Goal: Task Accomplishment & Management: Use online tool/utility

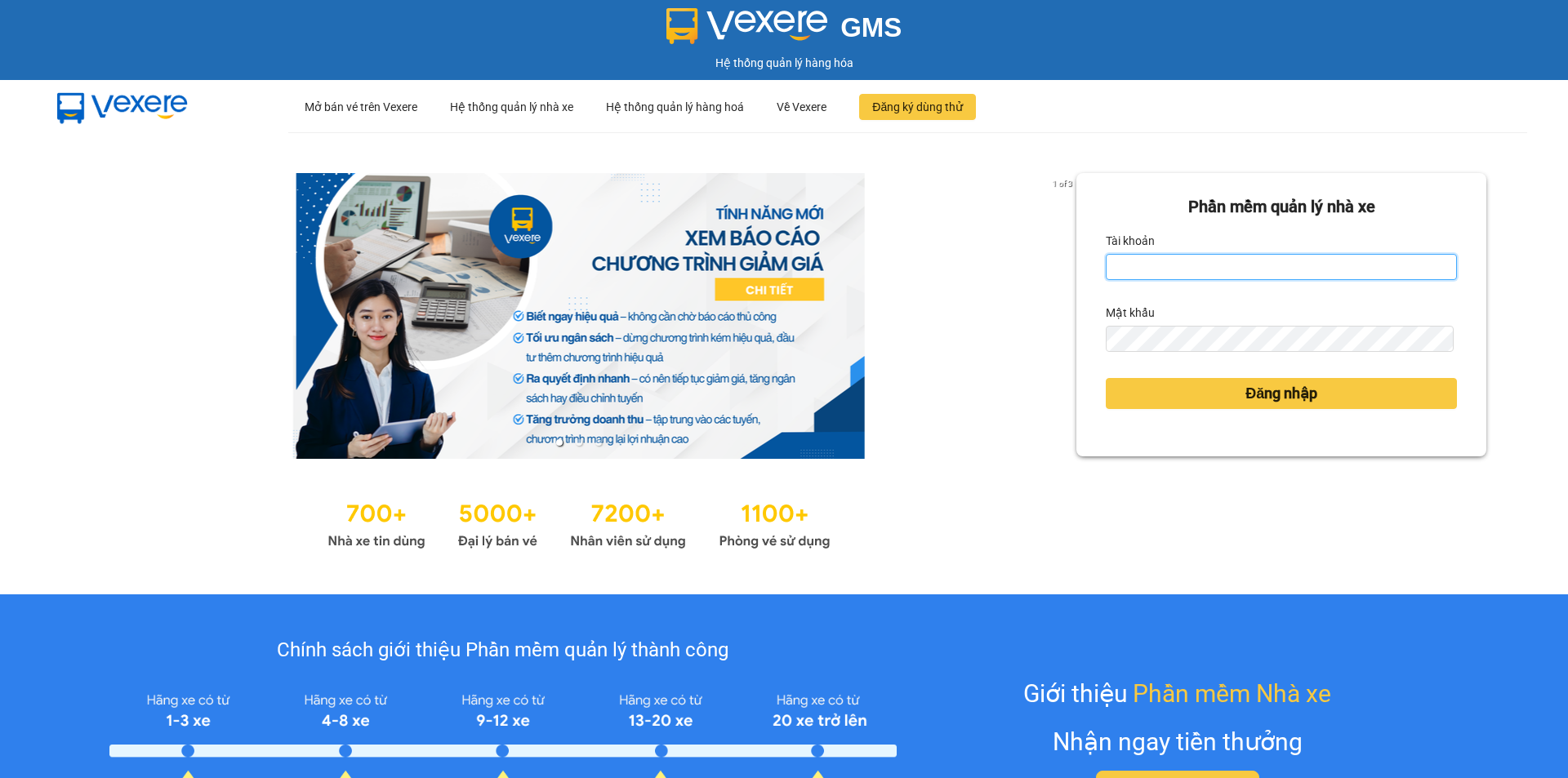
click at [1112, 279] on input "Tài khoản" at bounding box center [1281, 267] width 351 height 26
type input "truong1bt.minhtam"
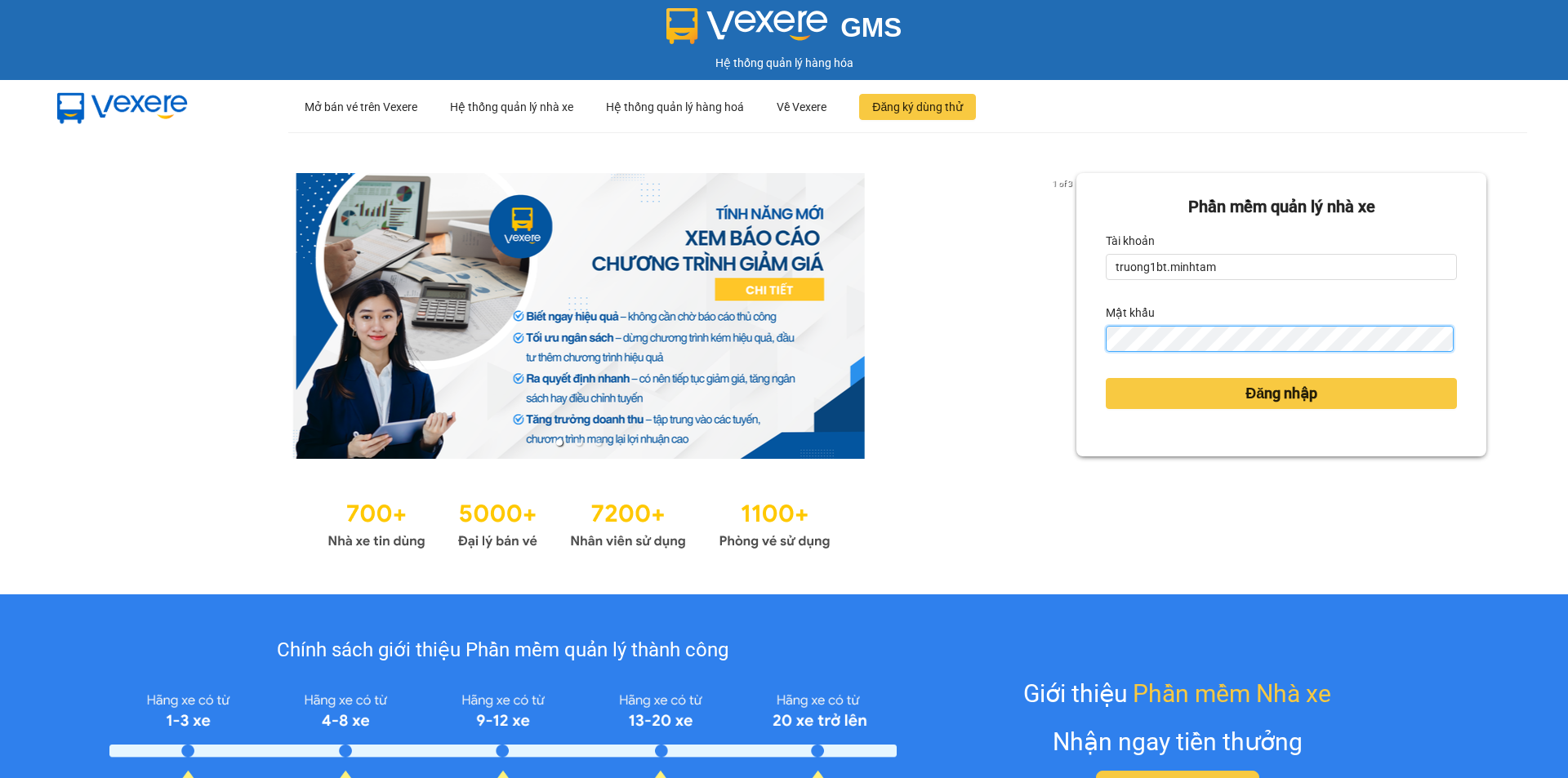
click at [1106, 378] on button "Đăng nhập" at bounding box center [1281, 393] width 351 height 31
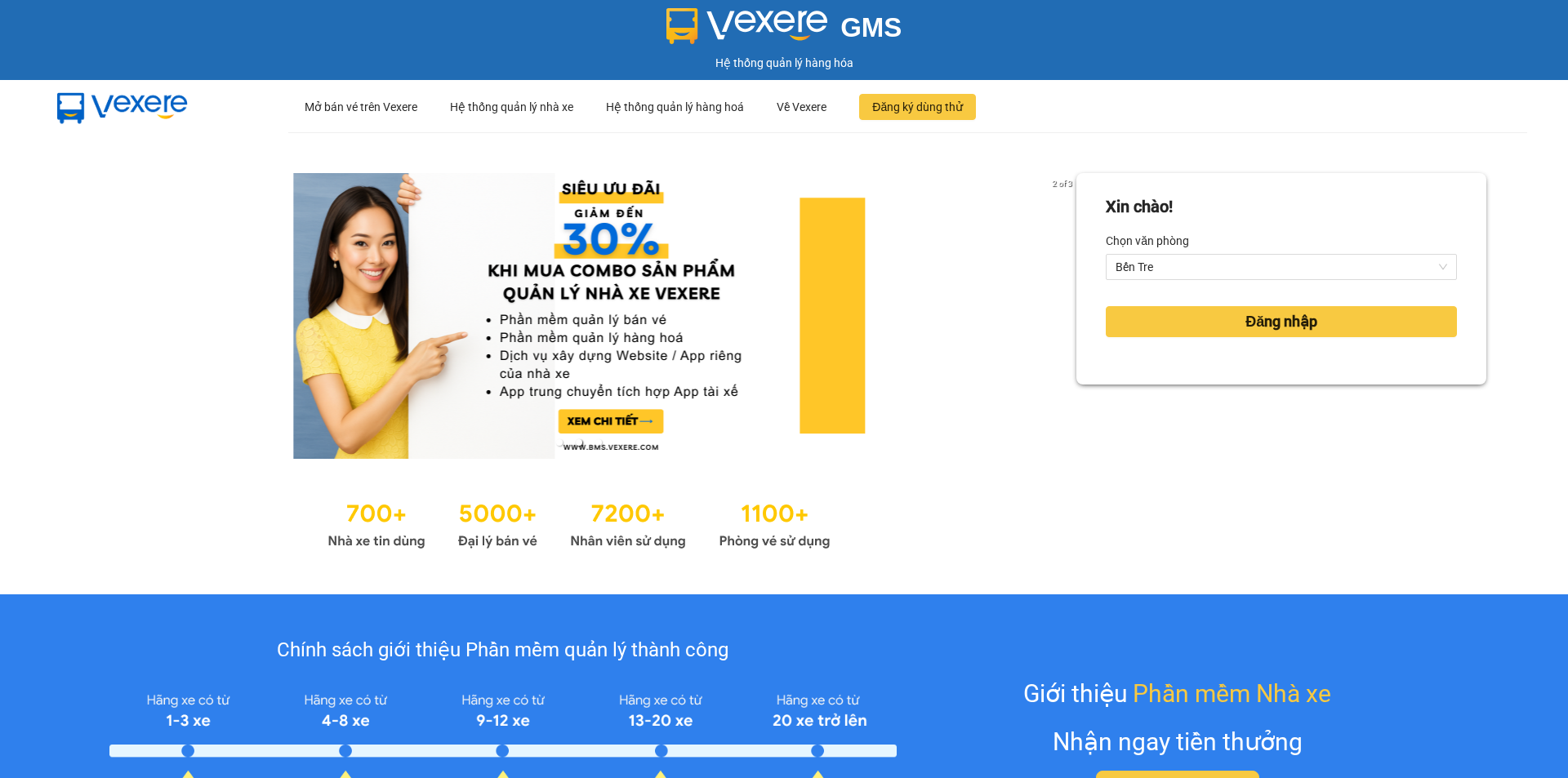
click at [1277, 390] on div "Xin chào! Chọn văn phòng Bến Tre Đăng nhập" at bounding box center [1282, 363] width 410 height 381
click at [1271, 330] on span "Đăng nhập" at bounding box center [1282, 321] width 72 height 23
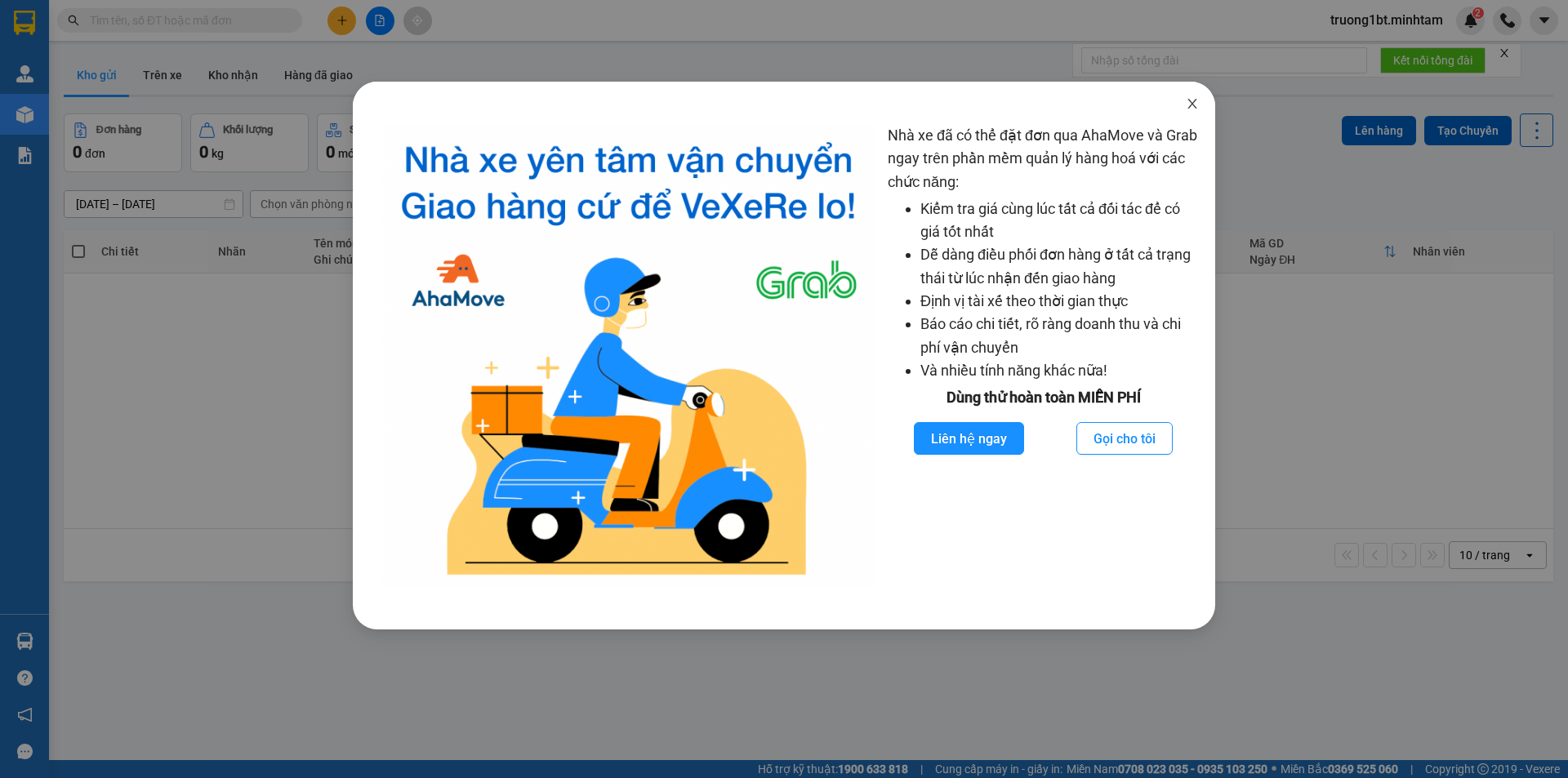
click at [1202, 101] on span "Close" at bounding box center [1192, 104] width 45 height 45
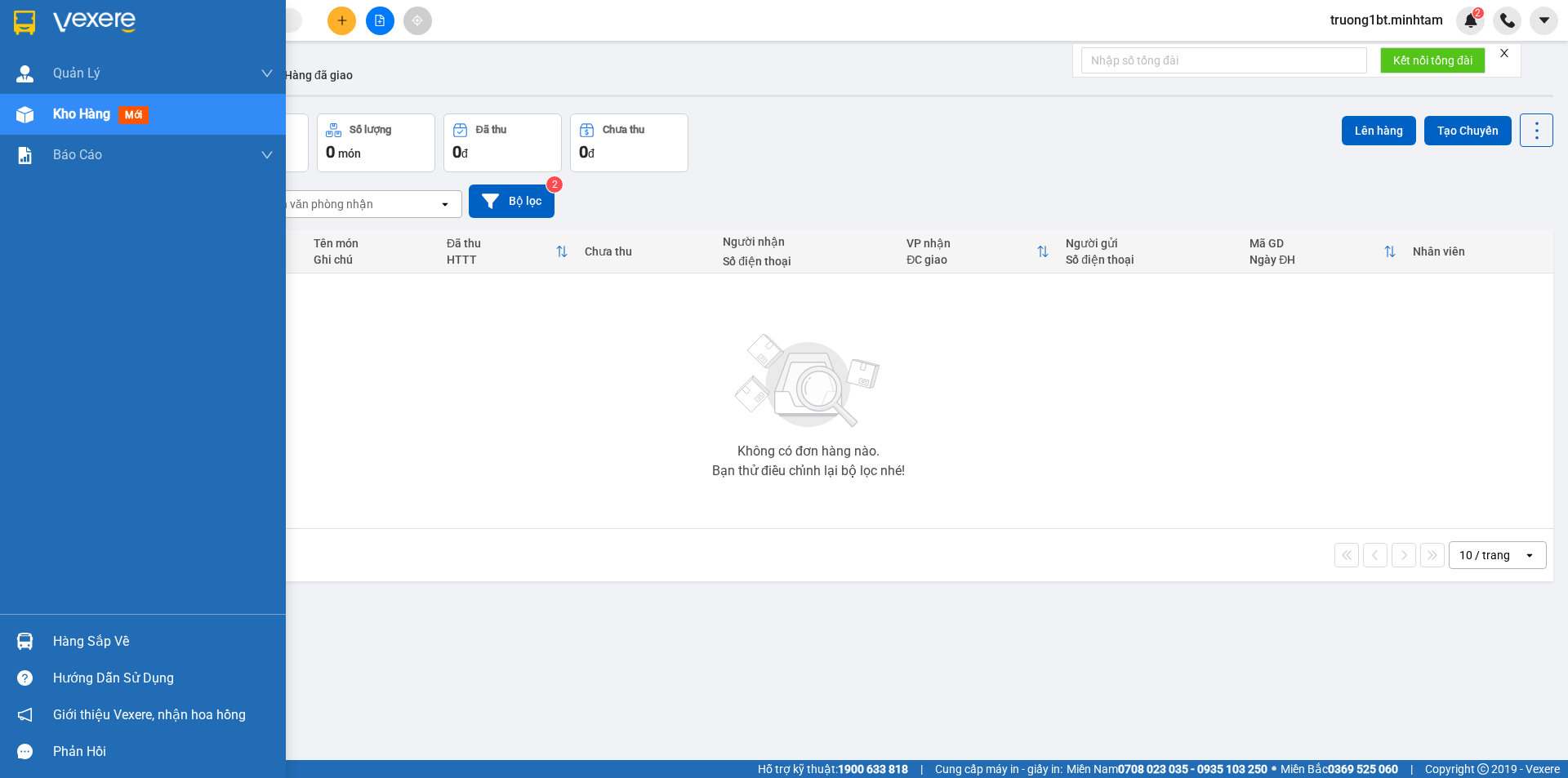
click at [55, 637] on div "Hàng sắp về" at bounding box center [163, 642] width 221 height 24
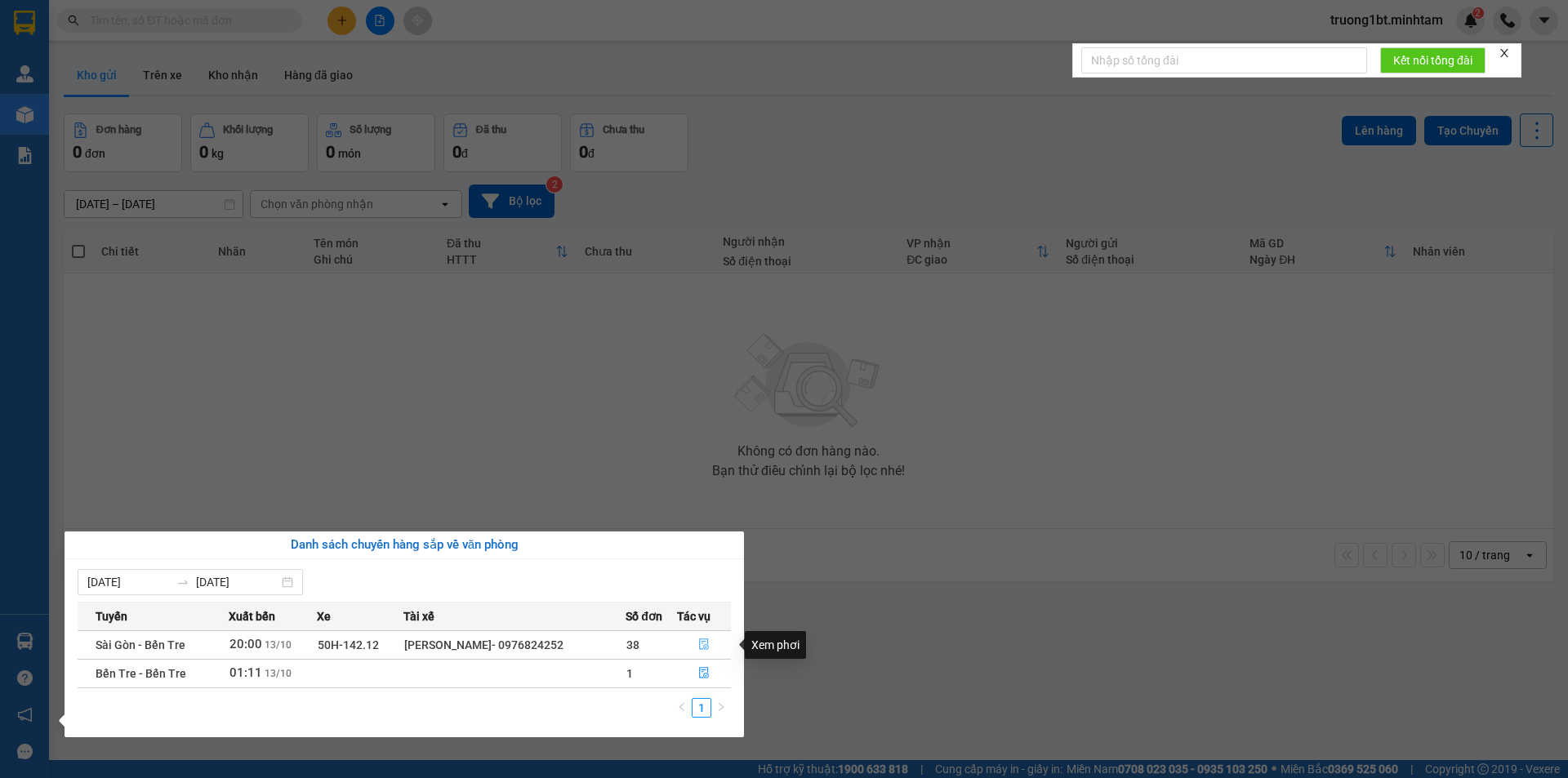
click at [705, 640] on icon "file-done" at bounding box center [704, 644] width 11 height 11
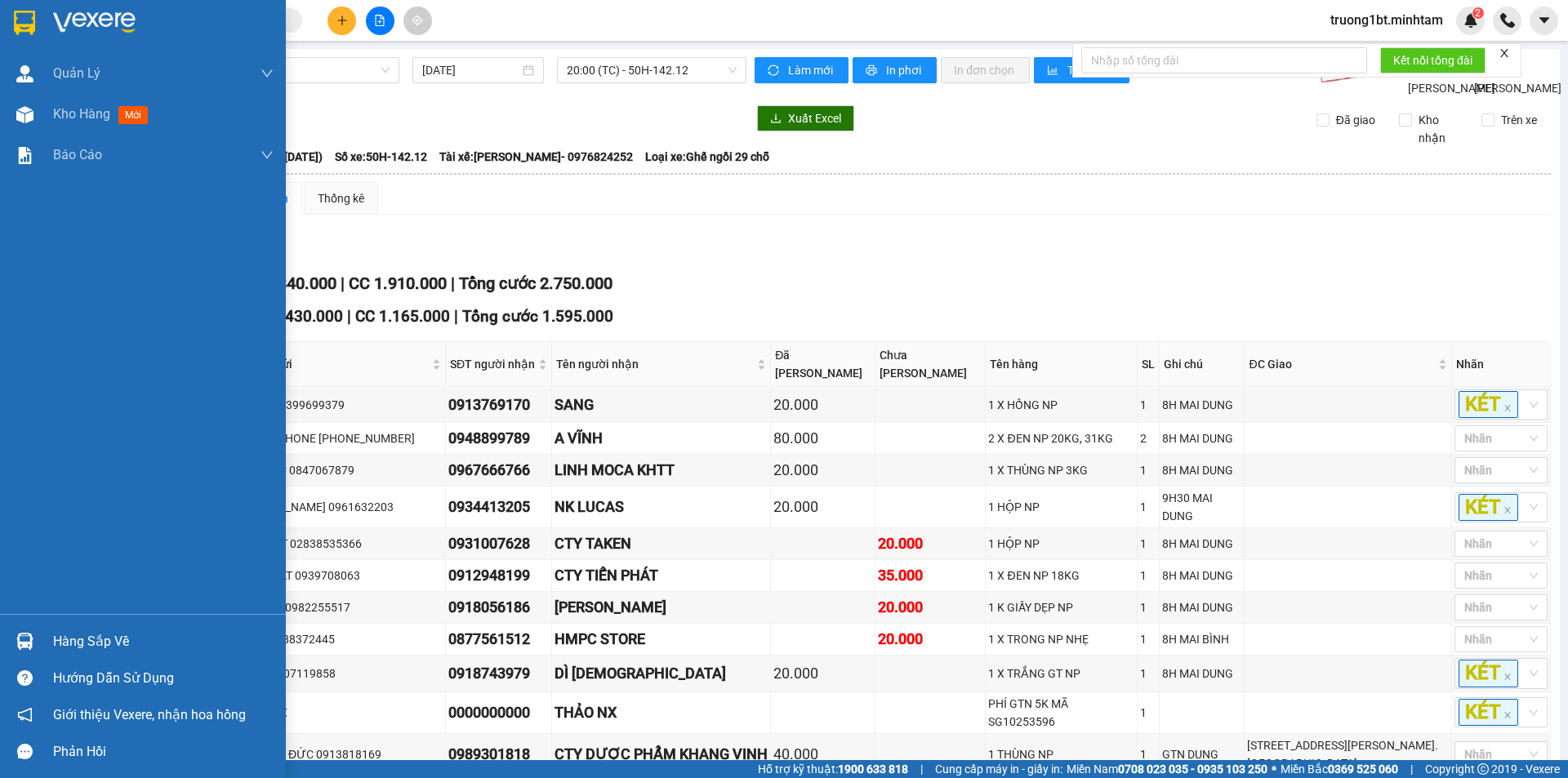
click at [25, 24] on img at bounding box center [24, 22] width 21 height 24
